Goal: Task Accomplishment & Management: Manage account settings

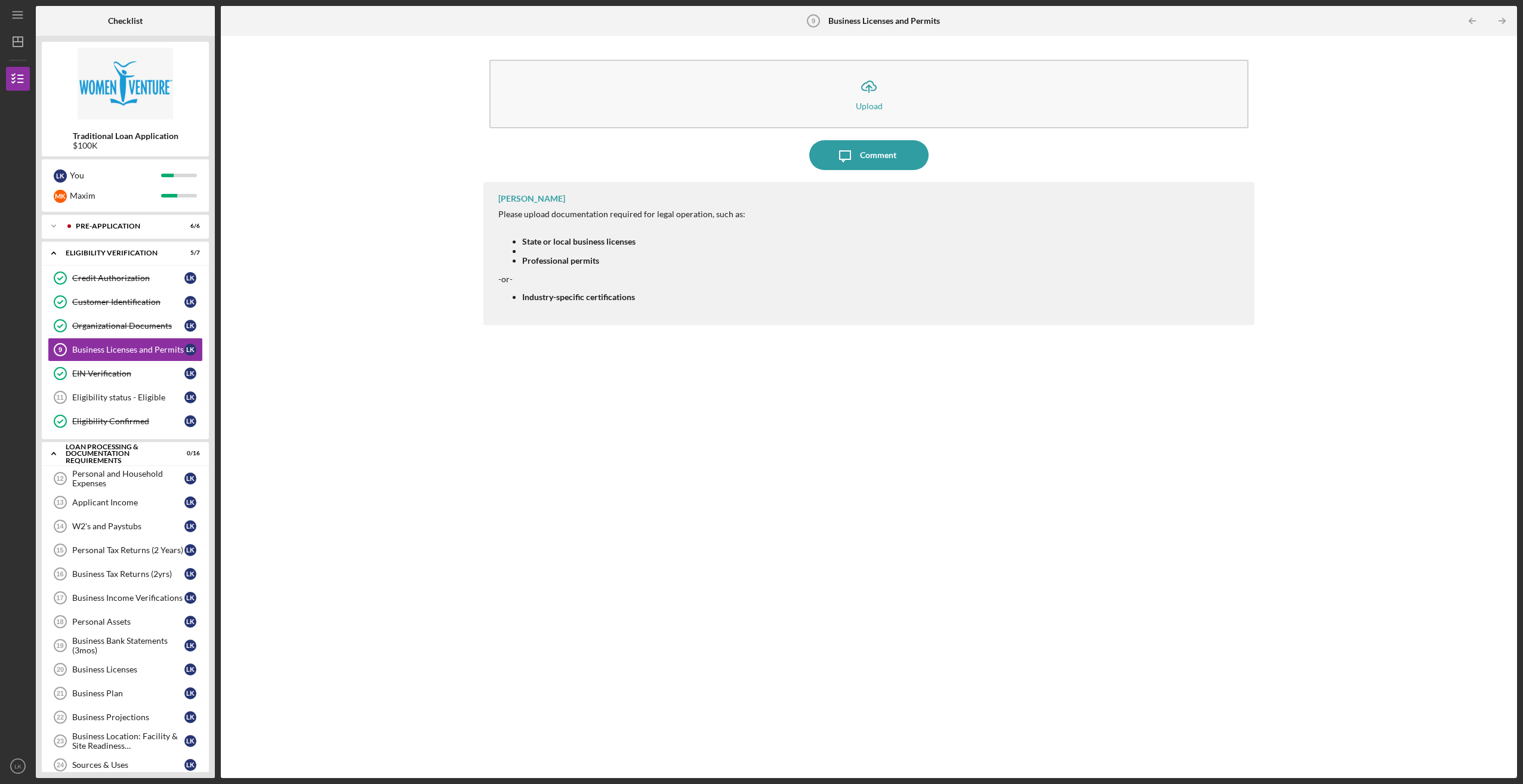
click at [284, 405] on div "Icon/Upload Upload Icon/Message Comment [PERSON_NAME] Please upload documentati…" at bounding box center [869, 407] width 1284 height 731
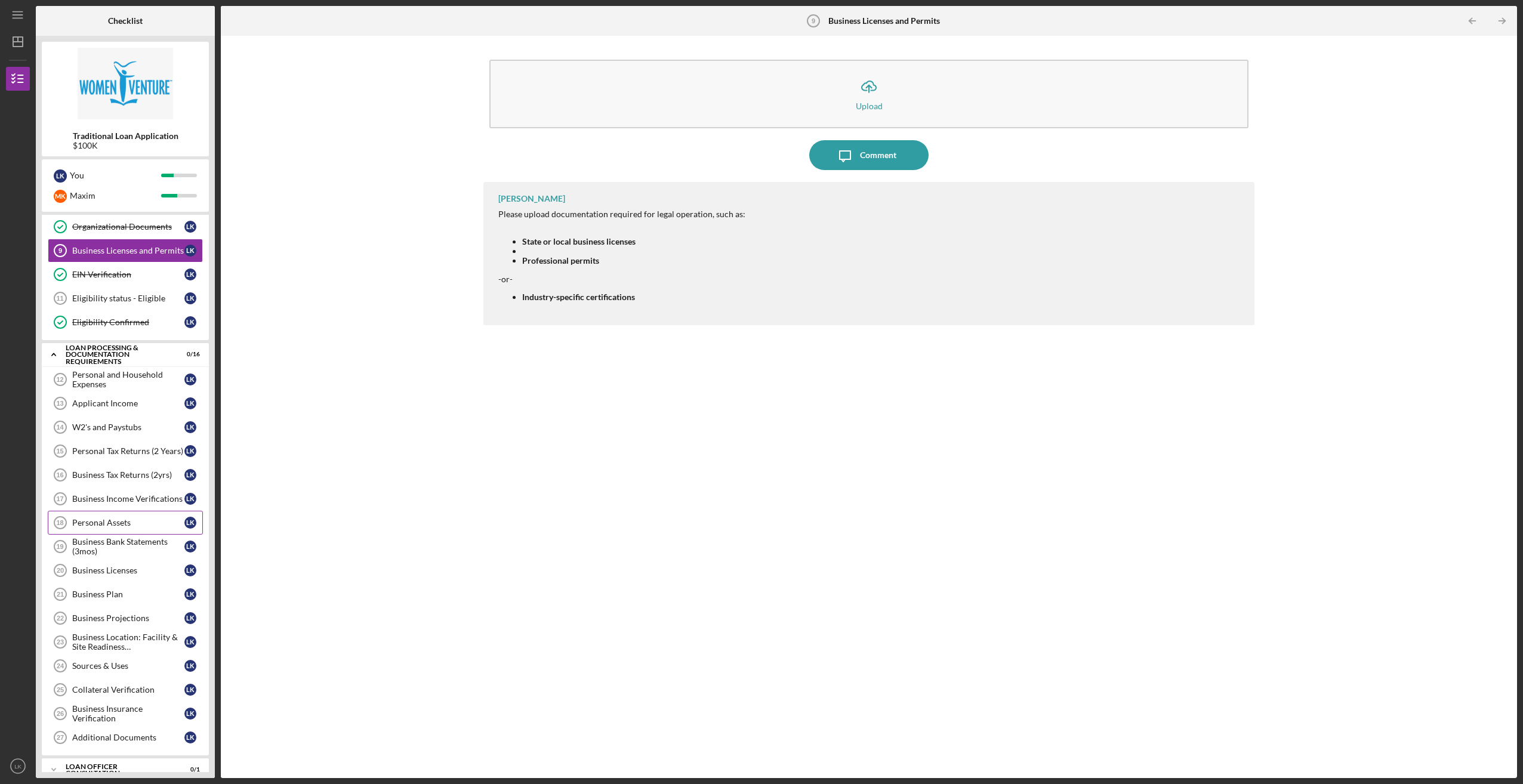
scroll to position [133, 0]
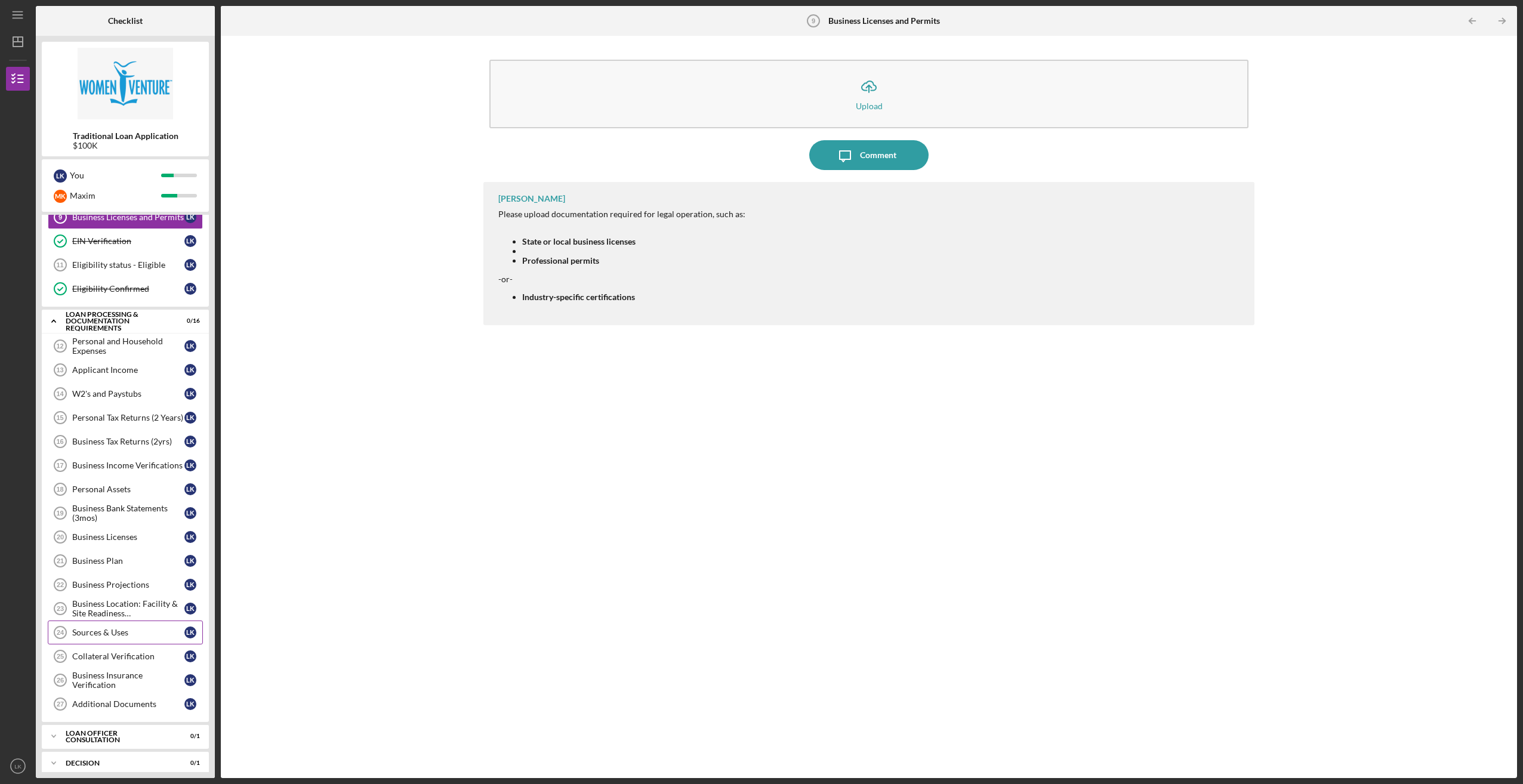
click at [150, 628] on div "Sources & Uses" at bounding box center [128, 632] width 112 height 10
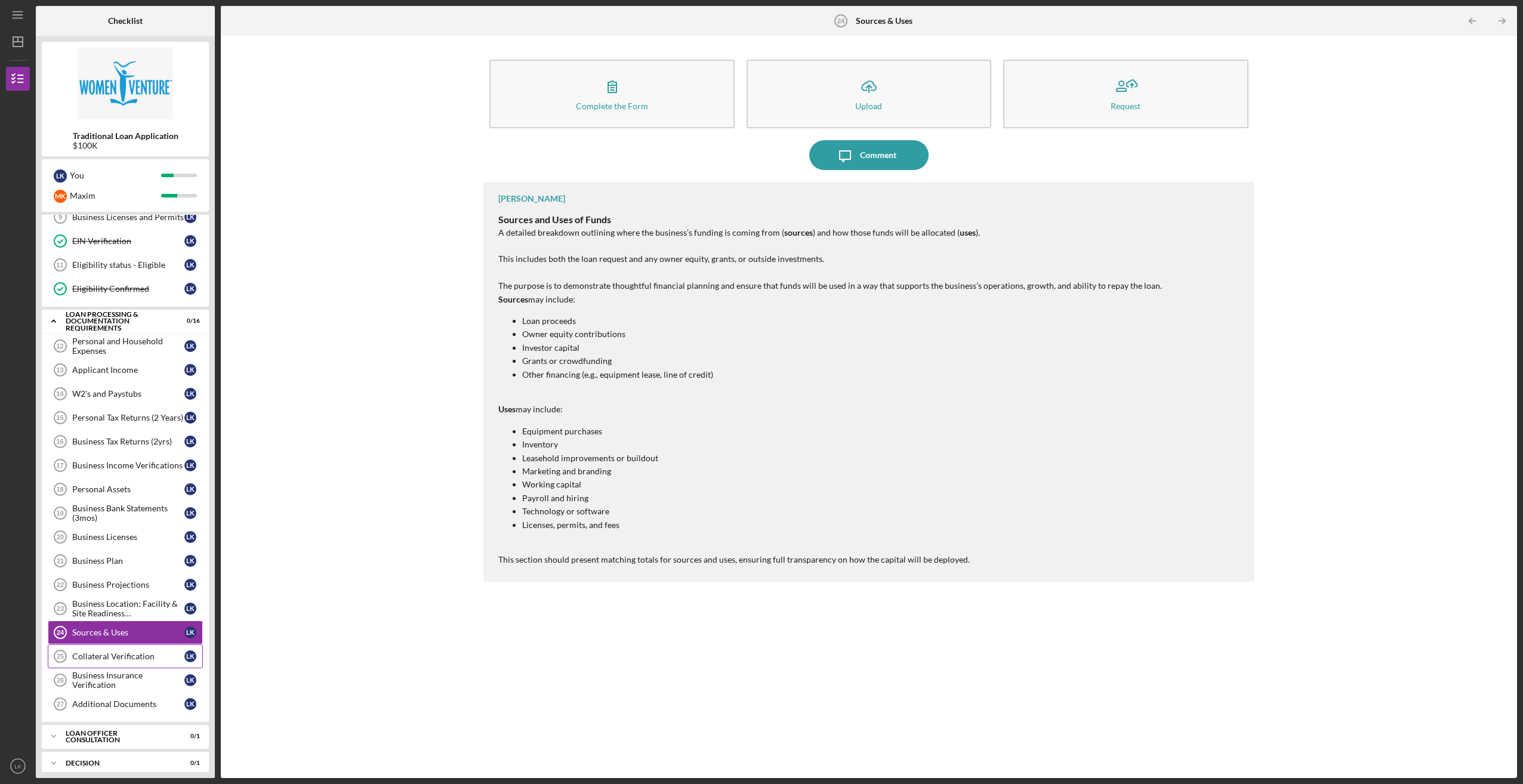
click at [137, 652] on div "Collateral Verification" at bounding box center [128, 657] width 112 height 10
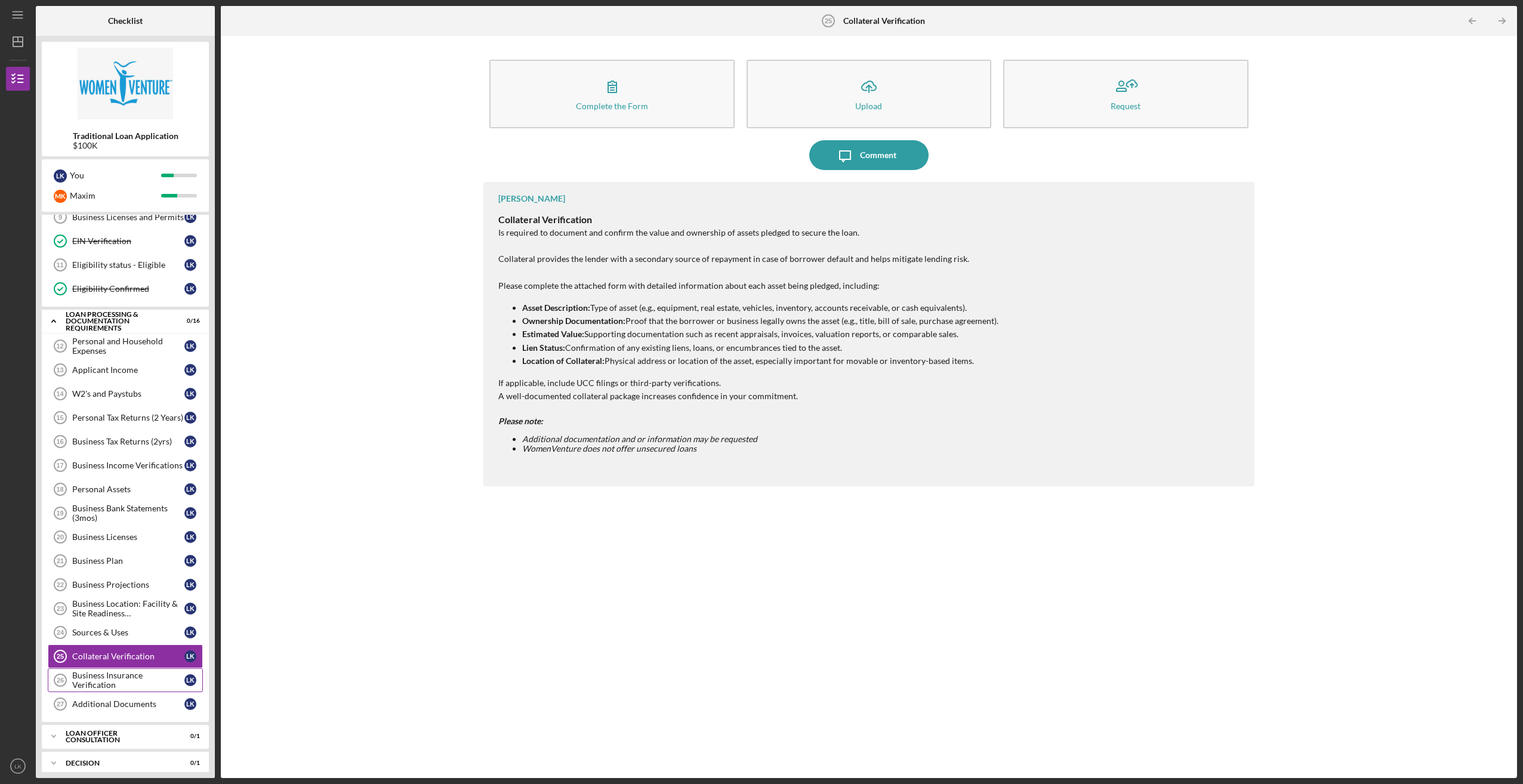
click at [148, 671] on div "Business Insurance Verification" at bounding box center [128, 680] width 112 height 19
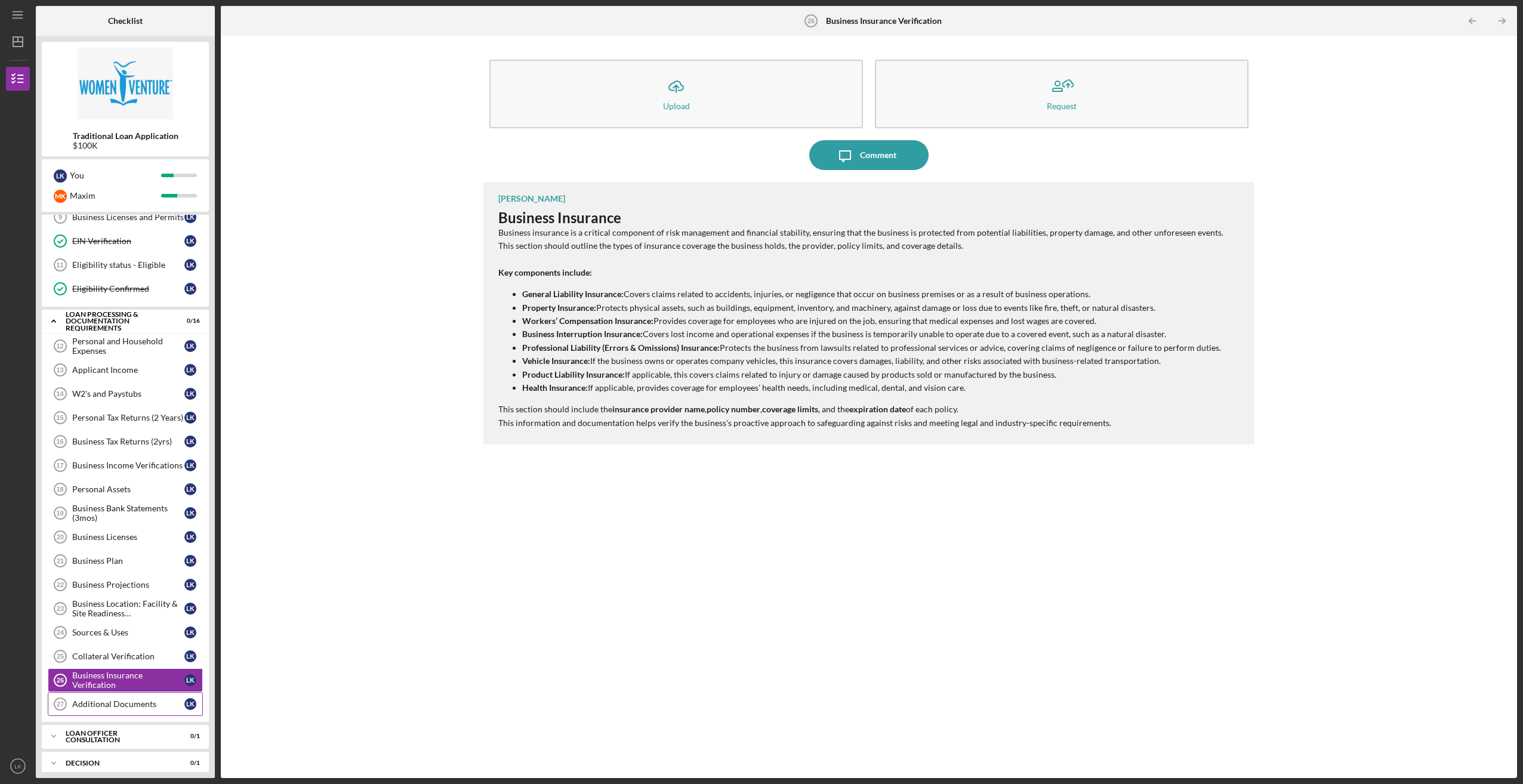
click at [171, 699] on div "Additional Documents" at bounding box center [128, 704] width 112 height 10
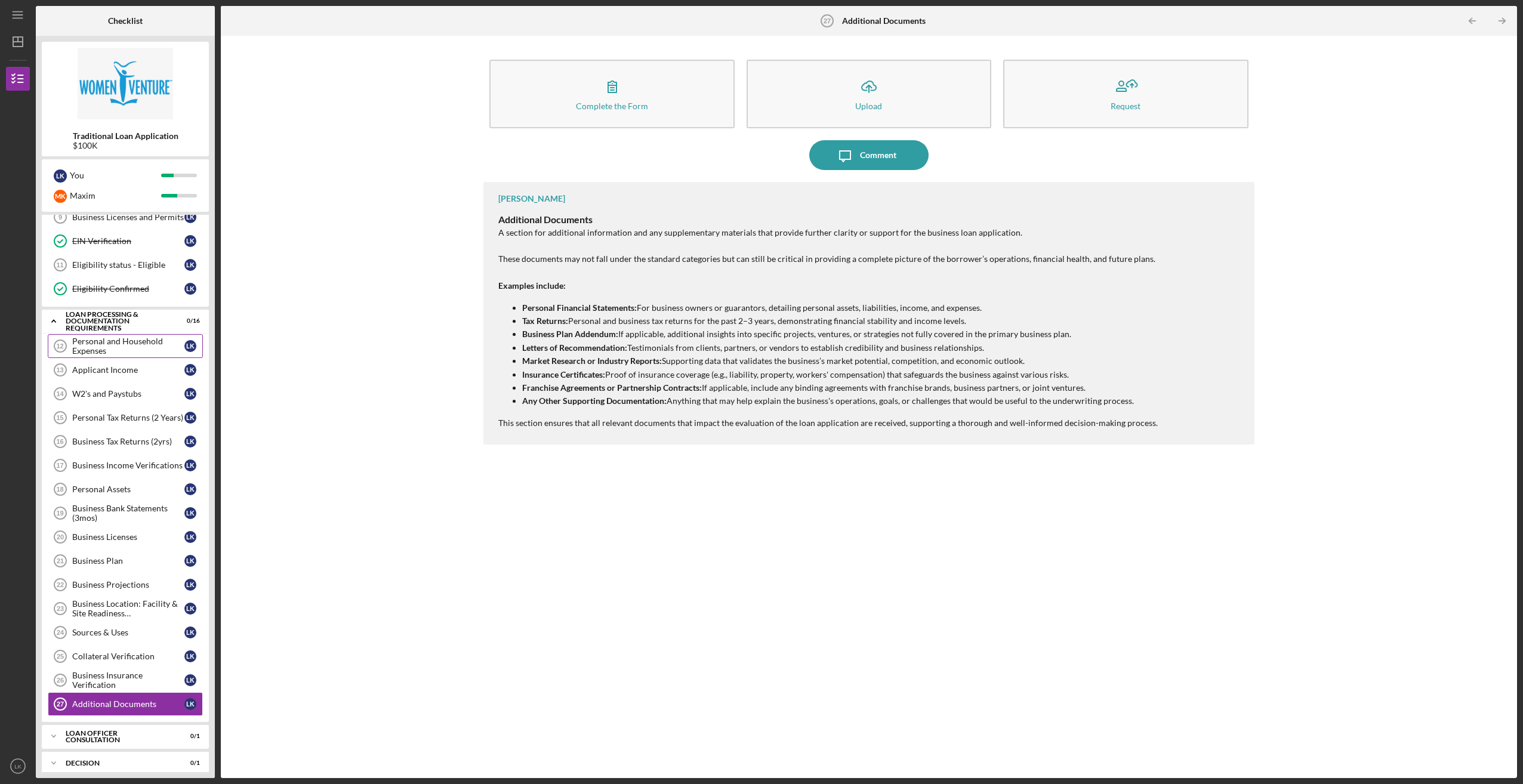
click at [146, 344] on div "Personal and Household Expenses" at bounding box center [128, 346] width 112 height 19
